Goal: Information Seeking & Learning: Learn about a topic

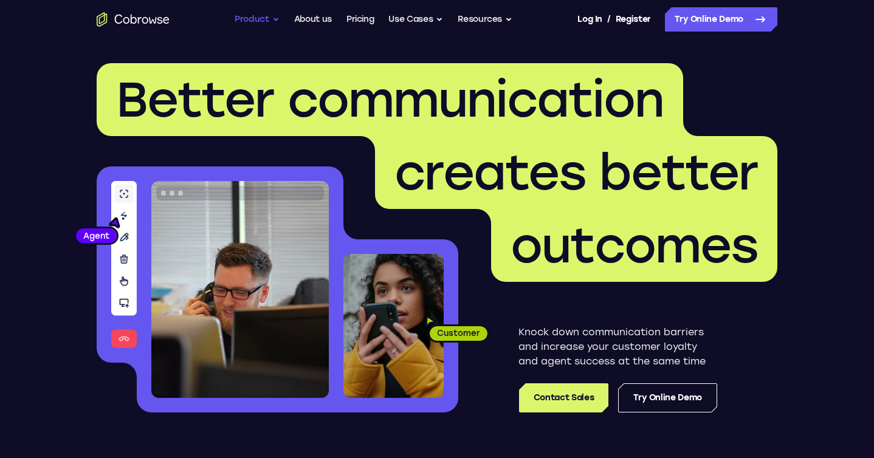
click at [257, 21] on button "Product" at bounding box center [257, 19] width 45 height 24
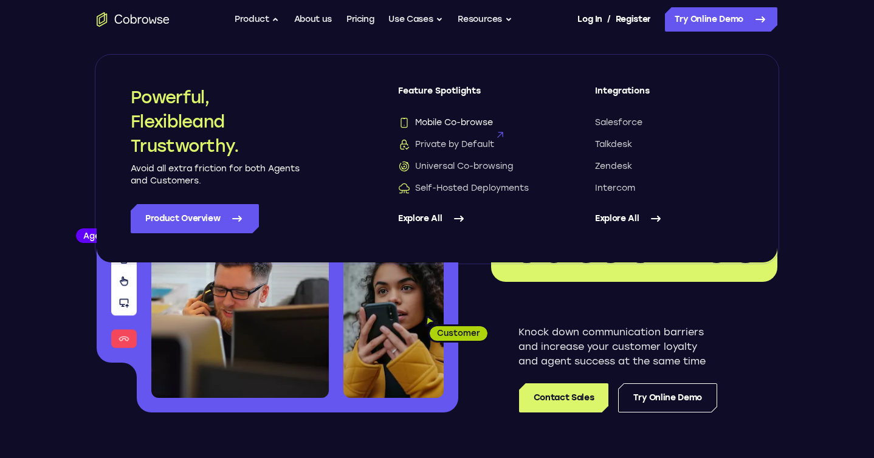
click at [468, 122] on span "Mobile Co-browse" at bounding box center [445, 123] width 95 height 12
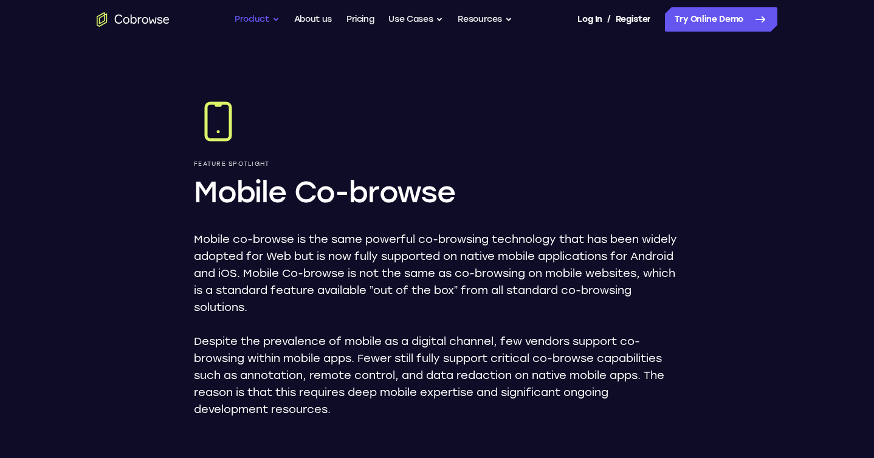
click at [266, 19] on button "Product" at bounding box center [257, 19] width 45 height 24
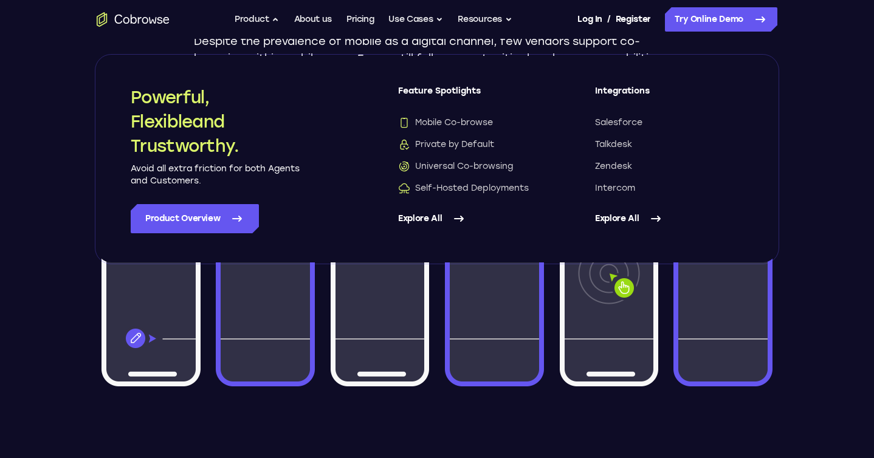
scroll to position [307, 0]
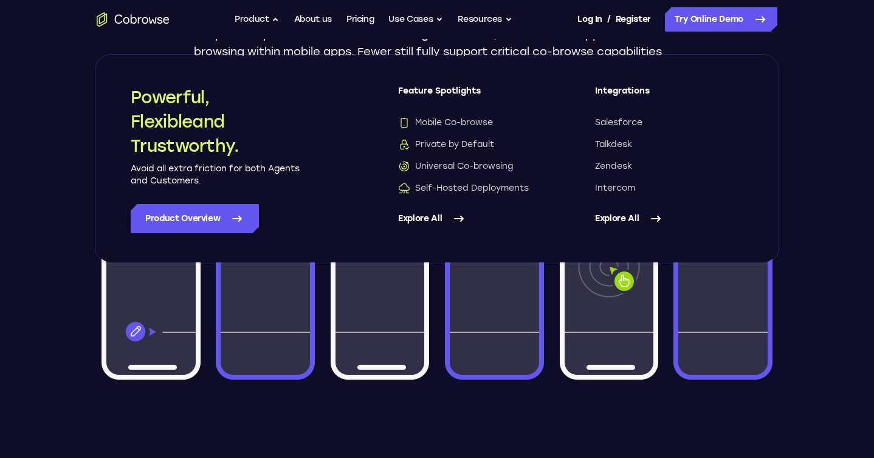
click at [303, 435] on div "Feature Spotlight Mobile Co-browse Mobile co-browse is the same powerful co-bro…" at bounding box center [437, 321] width 778 height 1178
